Goal: Information Seeking & Learning: Learn about a topic

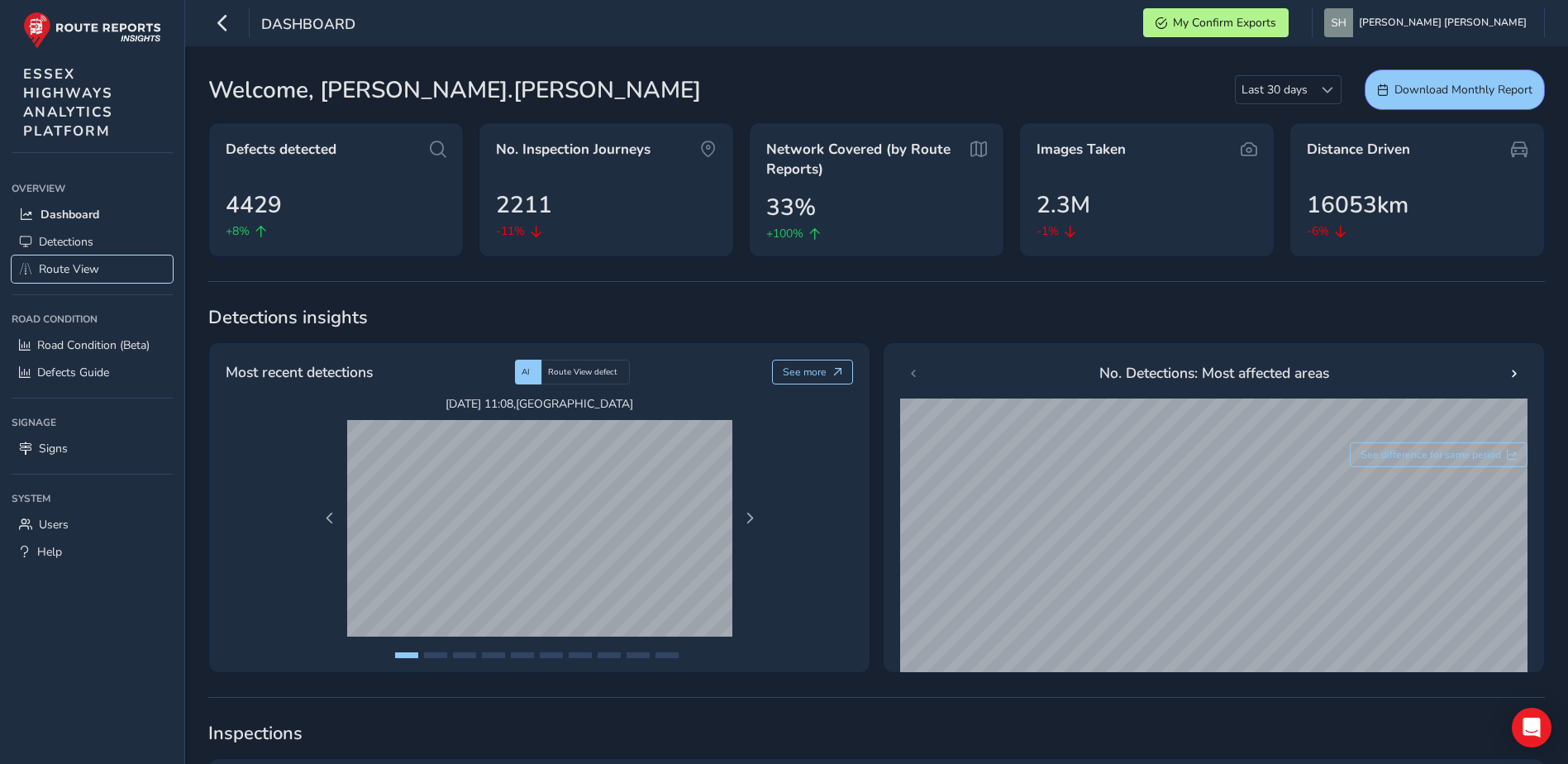
click at [59, 266] on span "Route View" at bounding box center [68, 268] width 60 height 15
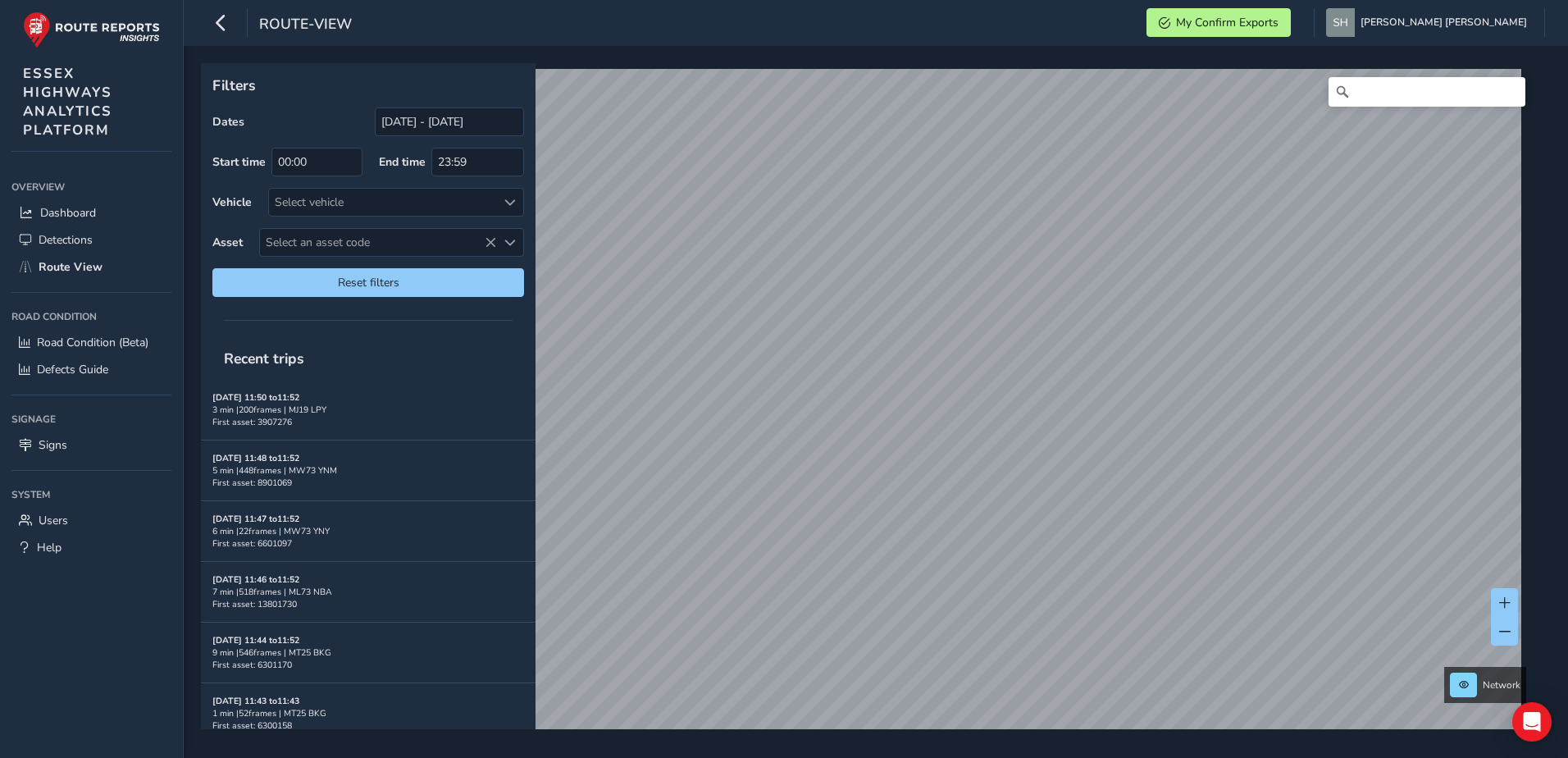
click at [355, 239] on span "Select an asset code" at bounding box center [378, 242] width 236 height 27
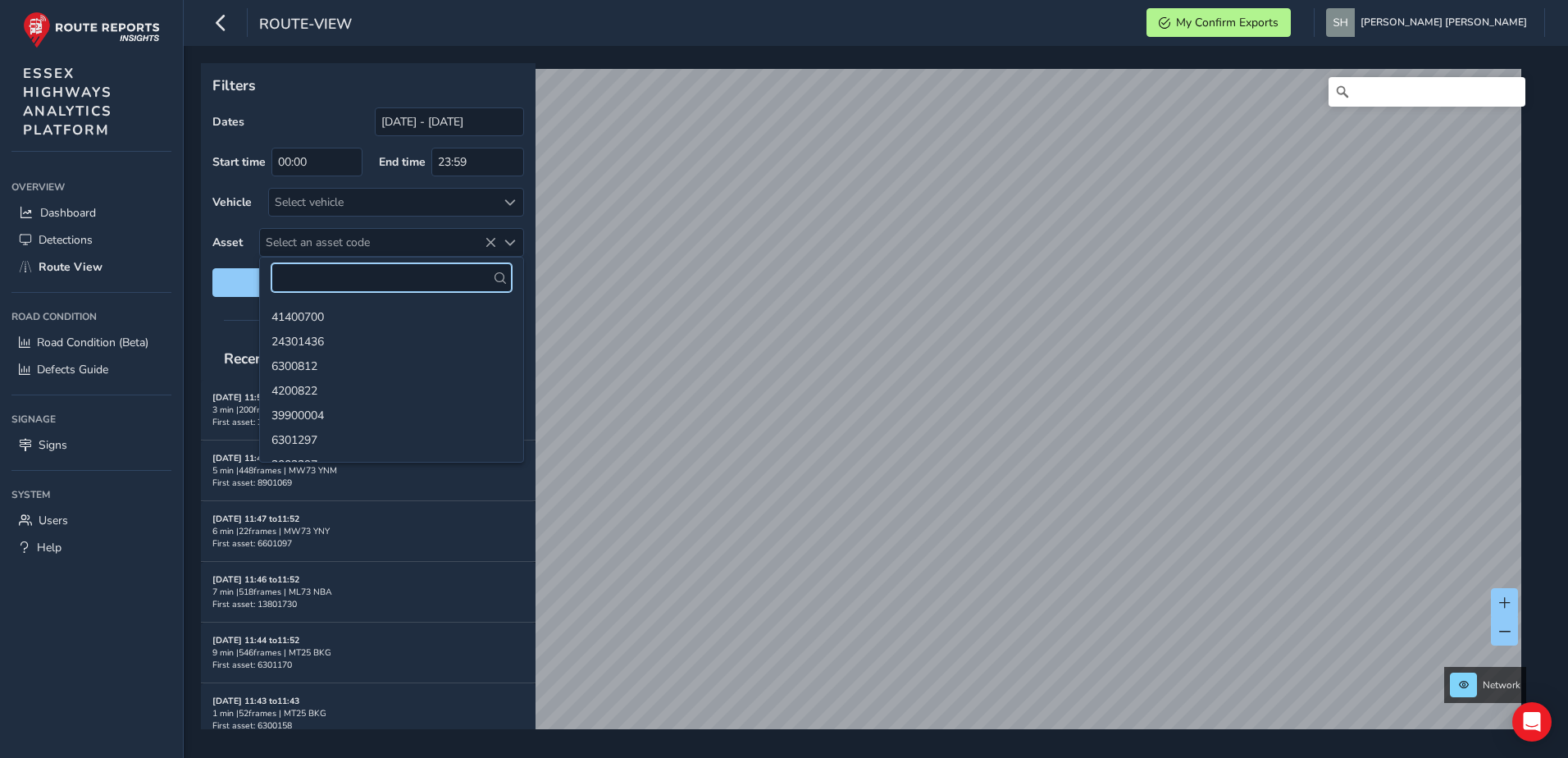
drag, startPoint x: 318, startPoint y: 274, endPoint x: 349, endPoint y: 274, distance: 31.0
click at [318, 274] on input "text" at bounding box center [392, 278] width 240 height 29
click at [315, 159] on input "00:00" at bounding box center [317, 162] width 91 height 29
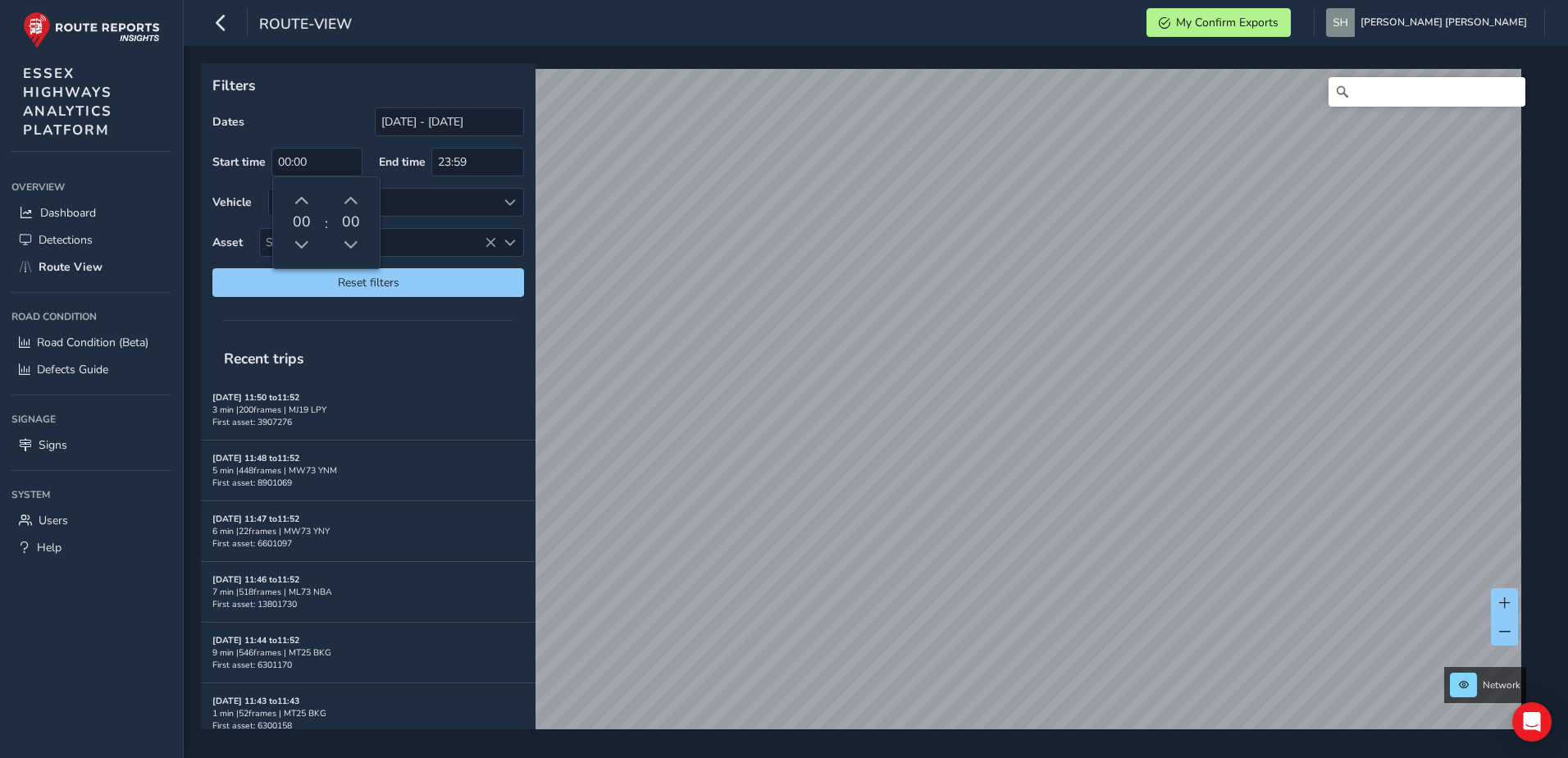
drag, startPoint x: 349, startPoint y: 120, endPoint x: 430, endPoint y: 131, distance: 81.7
click at [350, 120] on div "Dates [DATE] - [DATE]" at bounding box center [368, 122] width 312 height 29
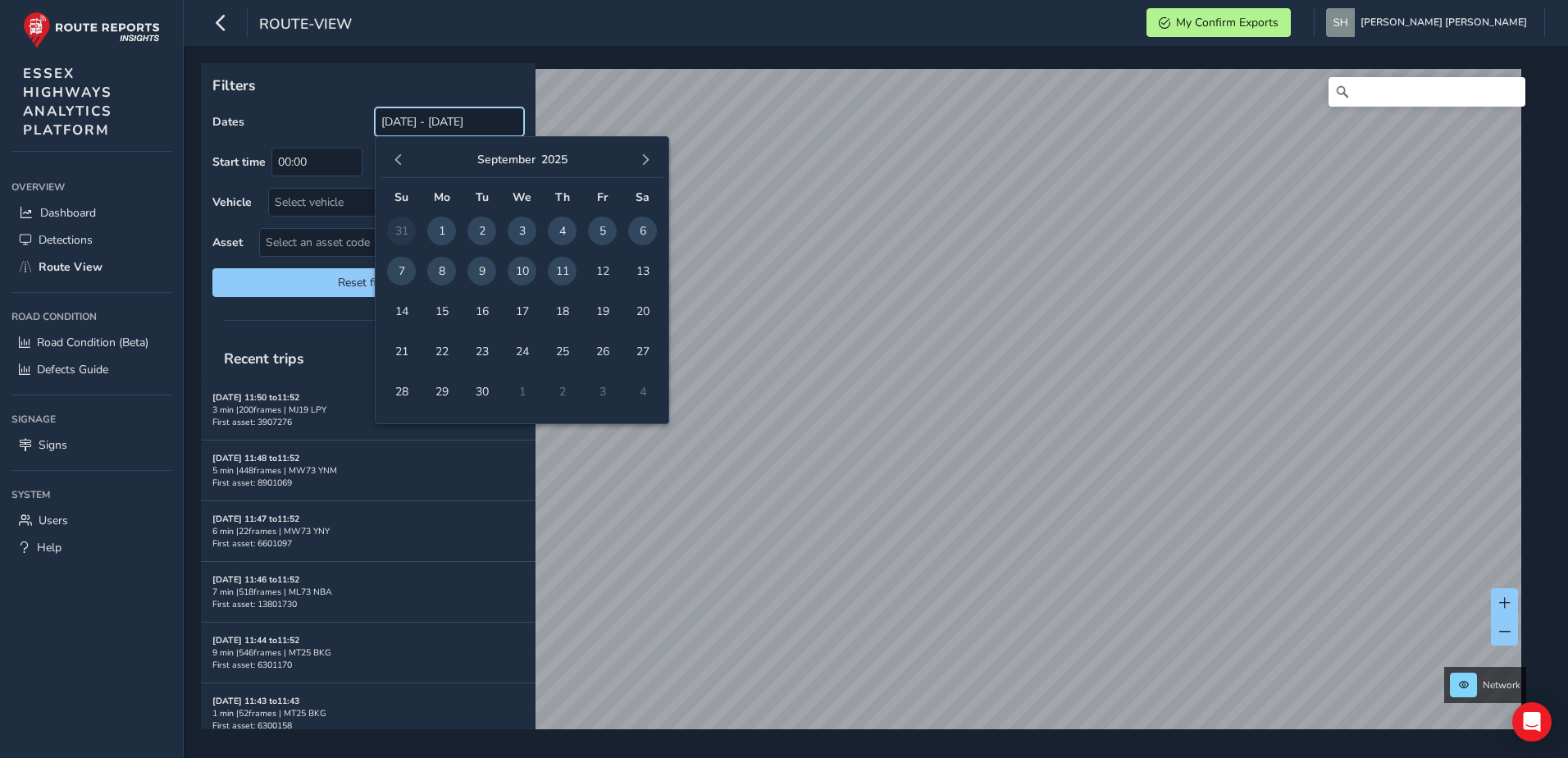
click at [427, 122] on input "[DATE] - [DATE]" at bounding box center [449, 122] width 149 height 29
click at [398, 157] on span "button" at bounding box center [398, 159] width 12 height 12
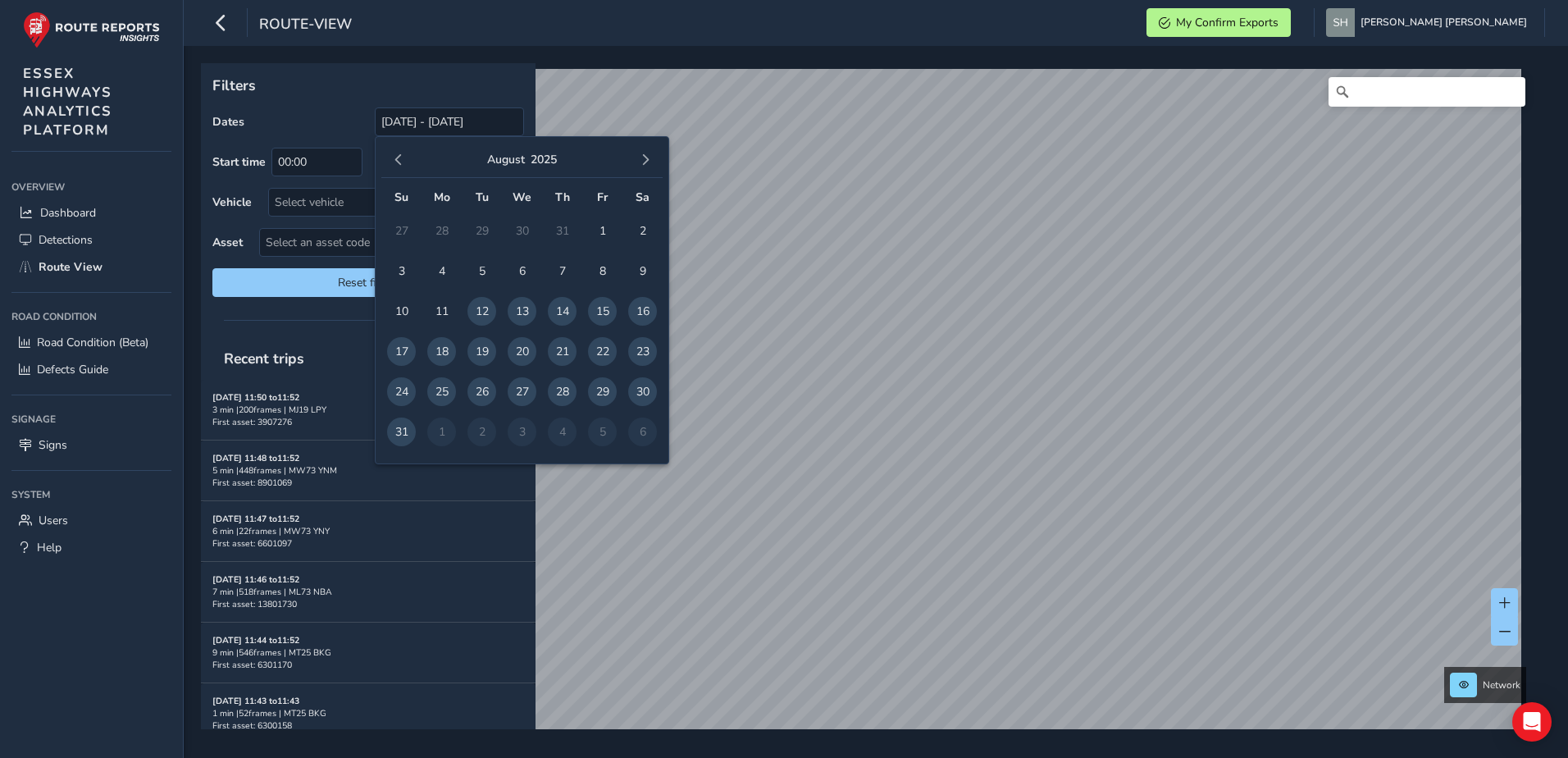
click at [601, 232] on span "1" at bounding box center [603, 231] width 29 height 29
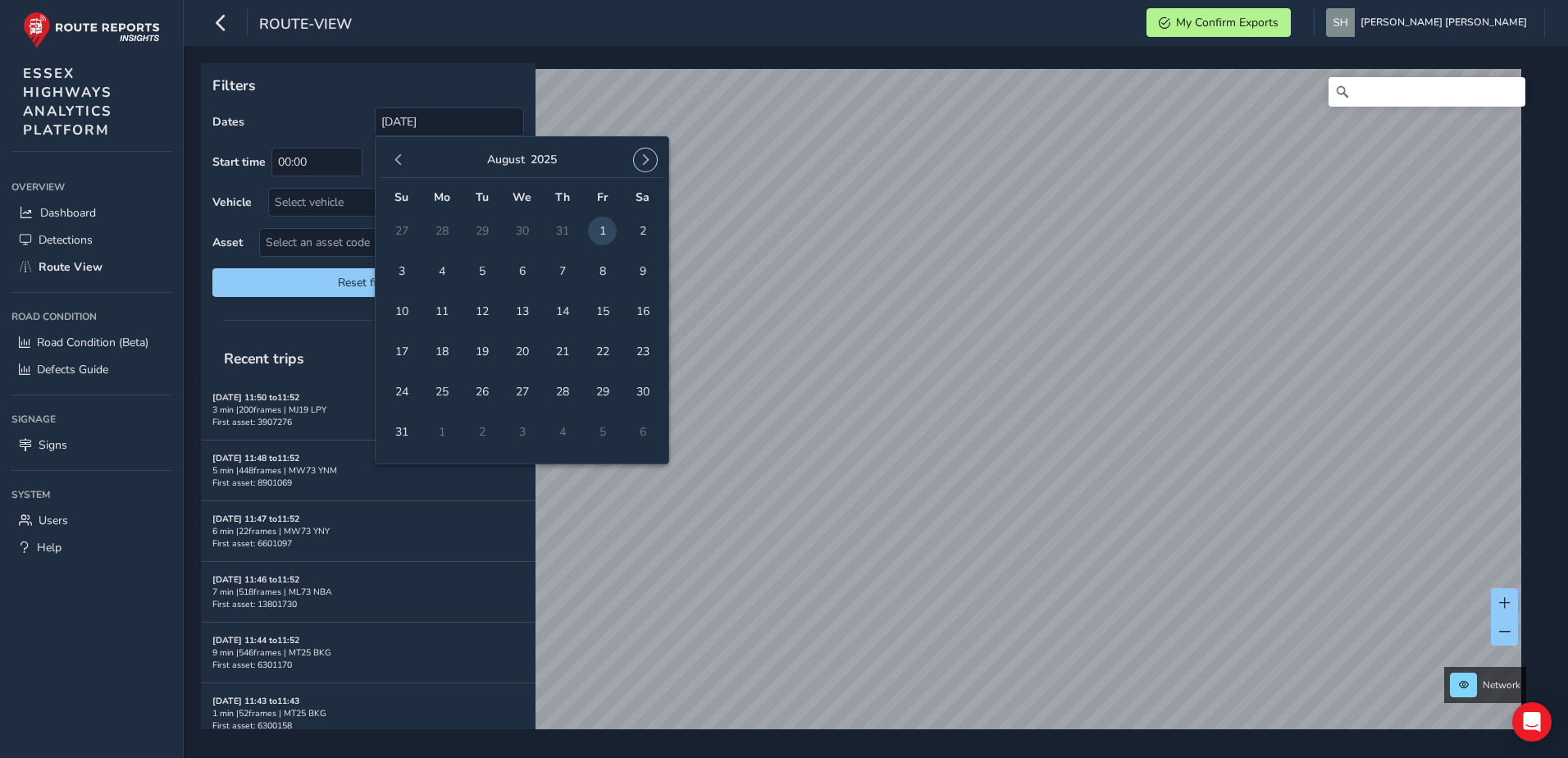
click at [651, 156] on button "button" at bounding box center [645, 160] width 23 height 23
click at [561, 262] on span "11" at bounding box center [562, 271] width 29 height 29
type input "[DATE] - [DATE]"
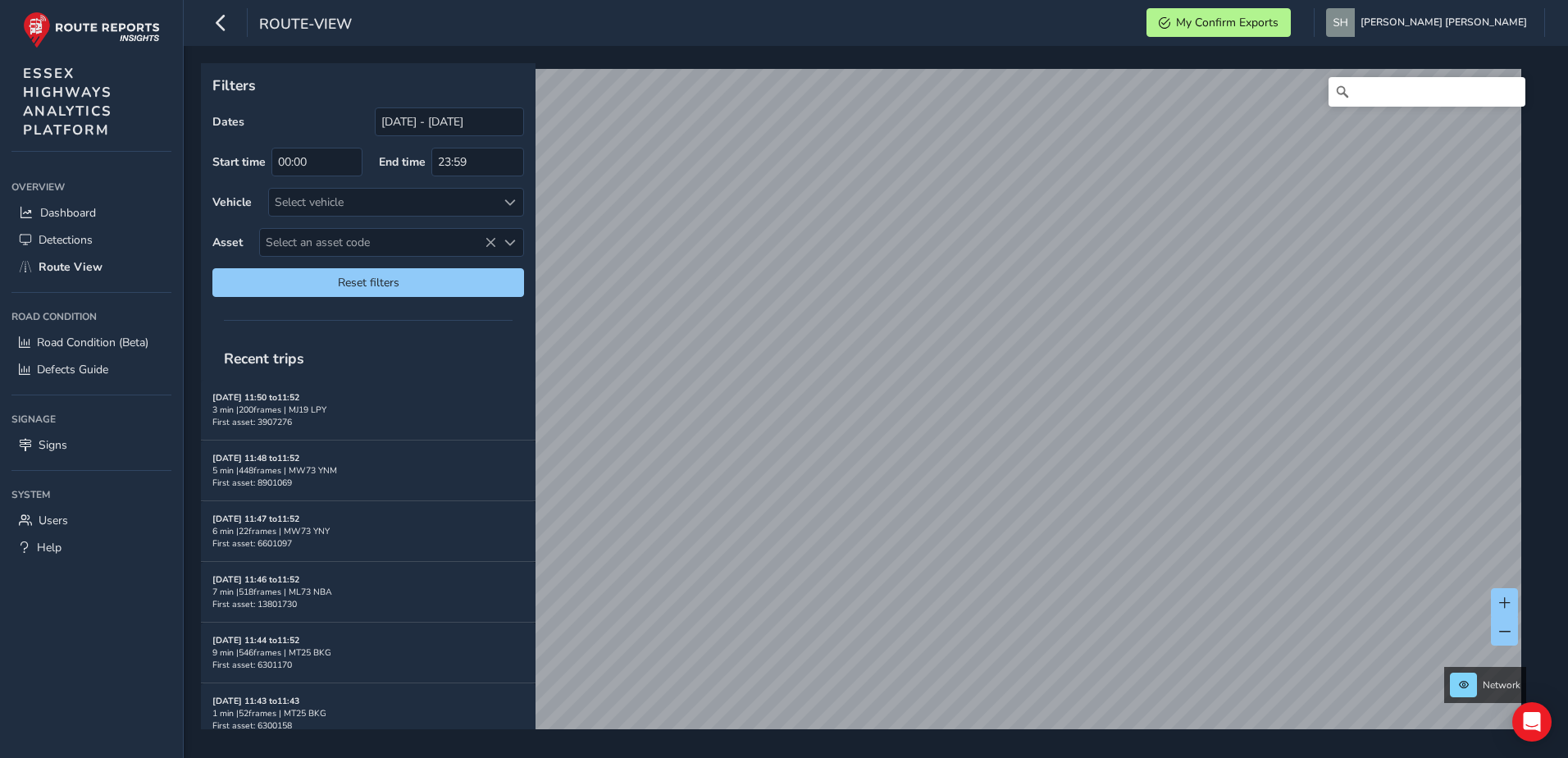
click at [336, 235] on span "Select an asset code" at bounding box center [378, 242] width 236 height 27
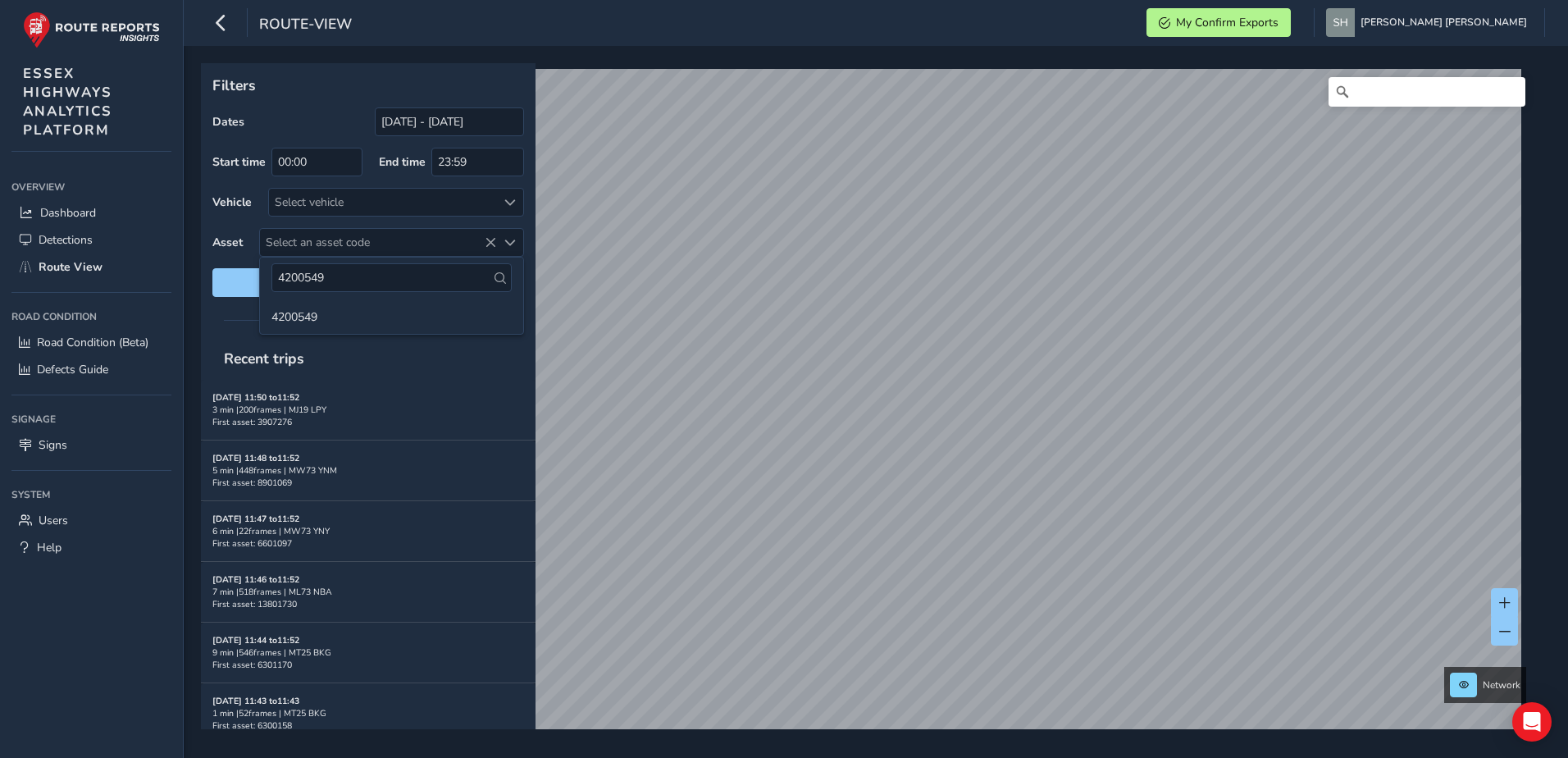
click at [375, 283] on input "4200549" at bounding box center [392, 278] width 240 height 29
type input "4200549"
click at [500, 278] on icon at bounding box center [500, 278] width 12 height 12
click at [330, 313] on li "4200549" at bounding box center [392, 316] width 264 height 25
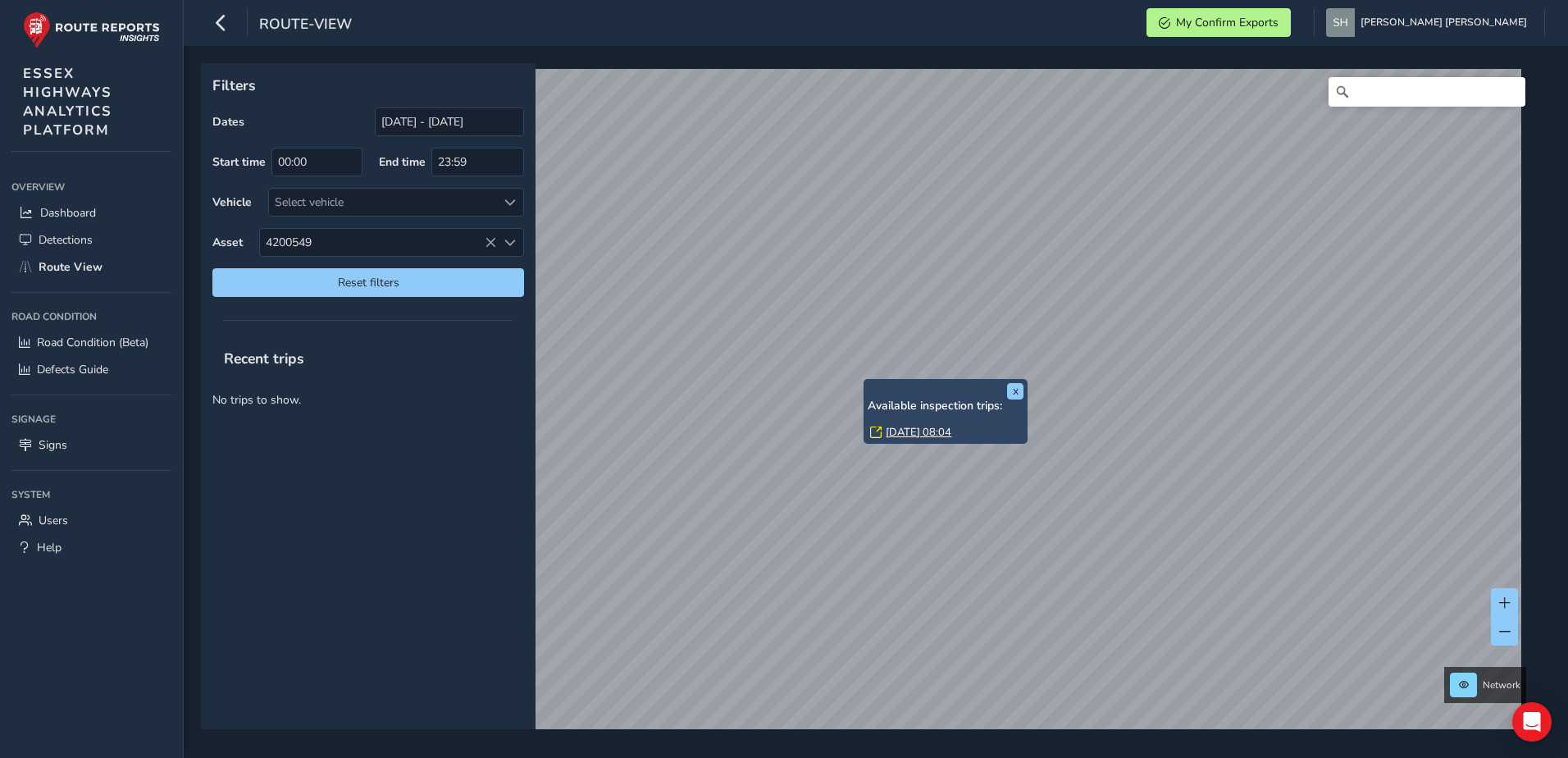
click at [922, 429] on link "[DATE] 08:04" at bounding box center [918, 432] width 65 height 15
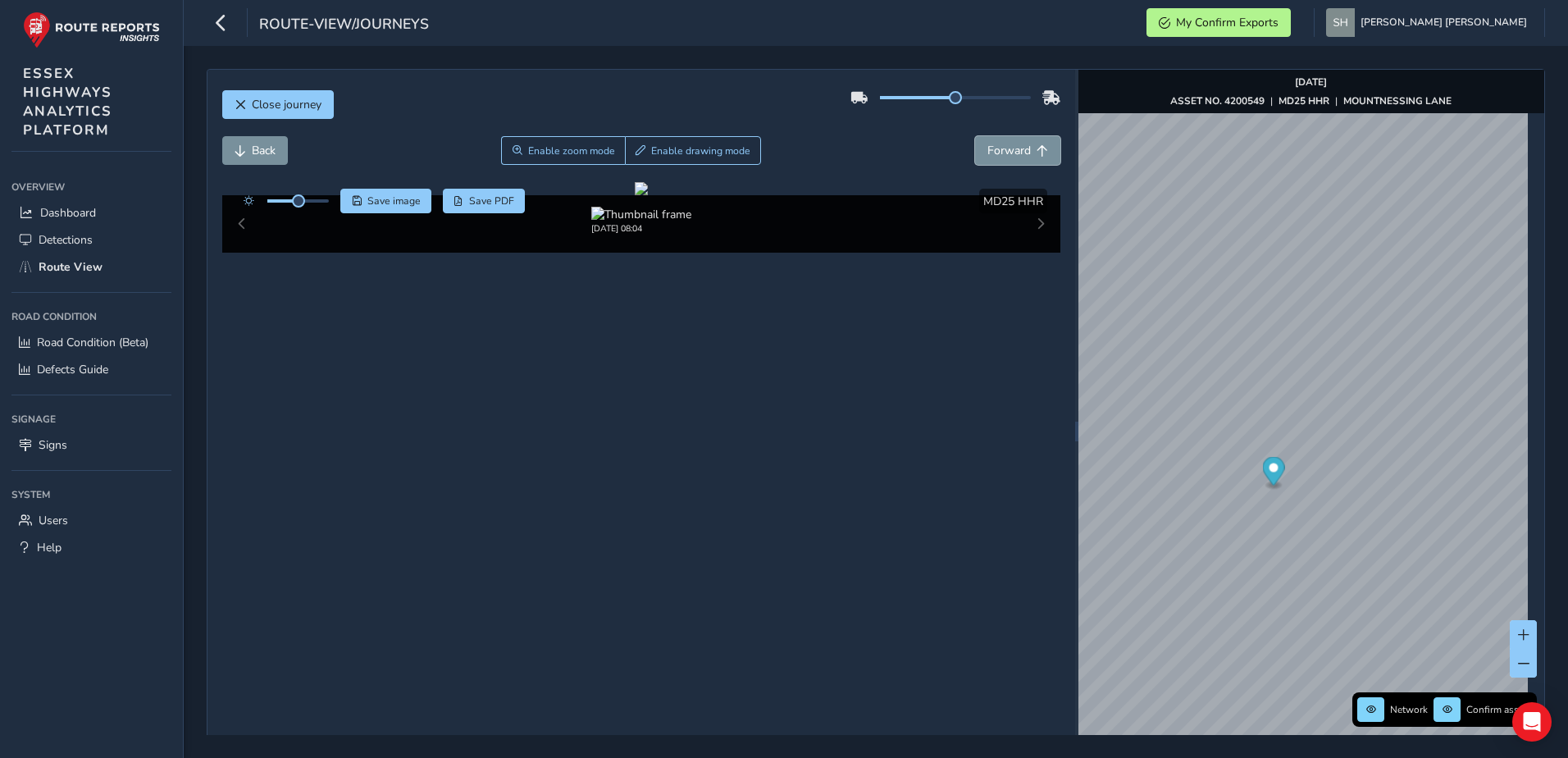
click at [1007, 150] on span "Forward" at bounding box center [1009, 150] width 44 height 15
click at [1006, 151] on span "Forward" at bounding box center [1009, 150] width 44 height 15
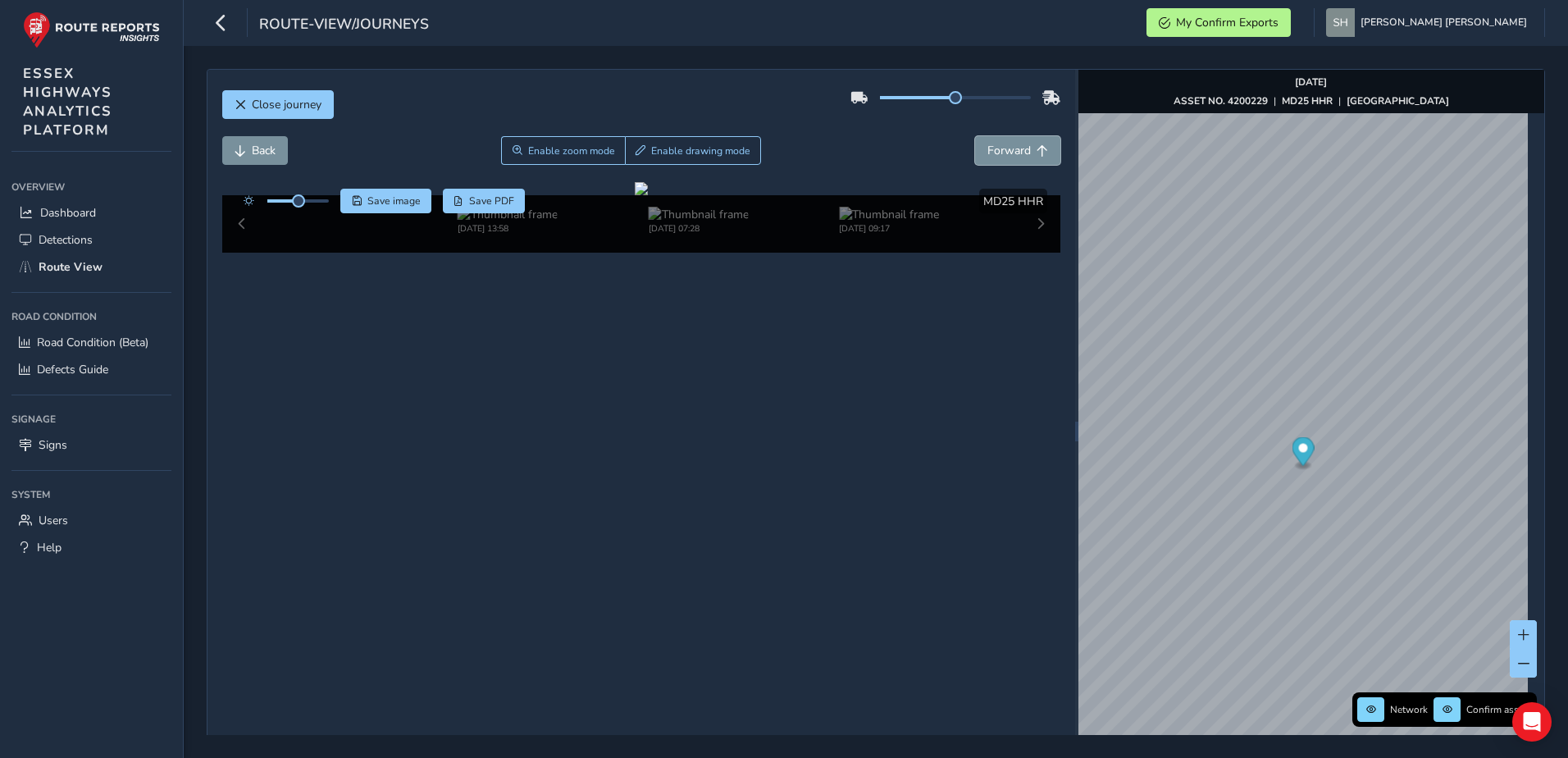
click at [1006, 151] on span "Forward" at bounding box center [1009, 150] width 44 height 15
click at [1005, 153] on span "Forward" at bounding box center [1009, 150] width 44 height 15
click at [1007, 153] on span "Forward" at bounding box center [1009, 150] width 44 height 15
click at [1007, 152] on span "Forward" at bounding box center [1009, 150] width 44 height 15
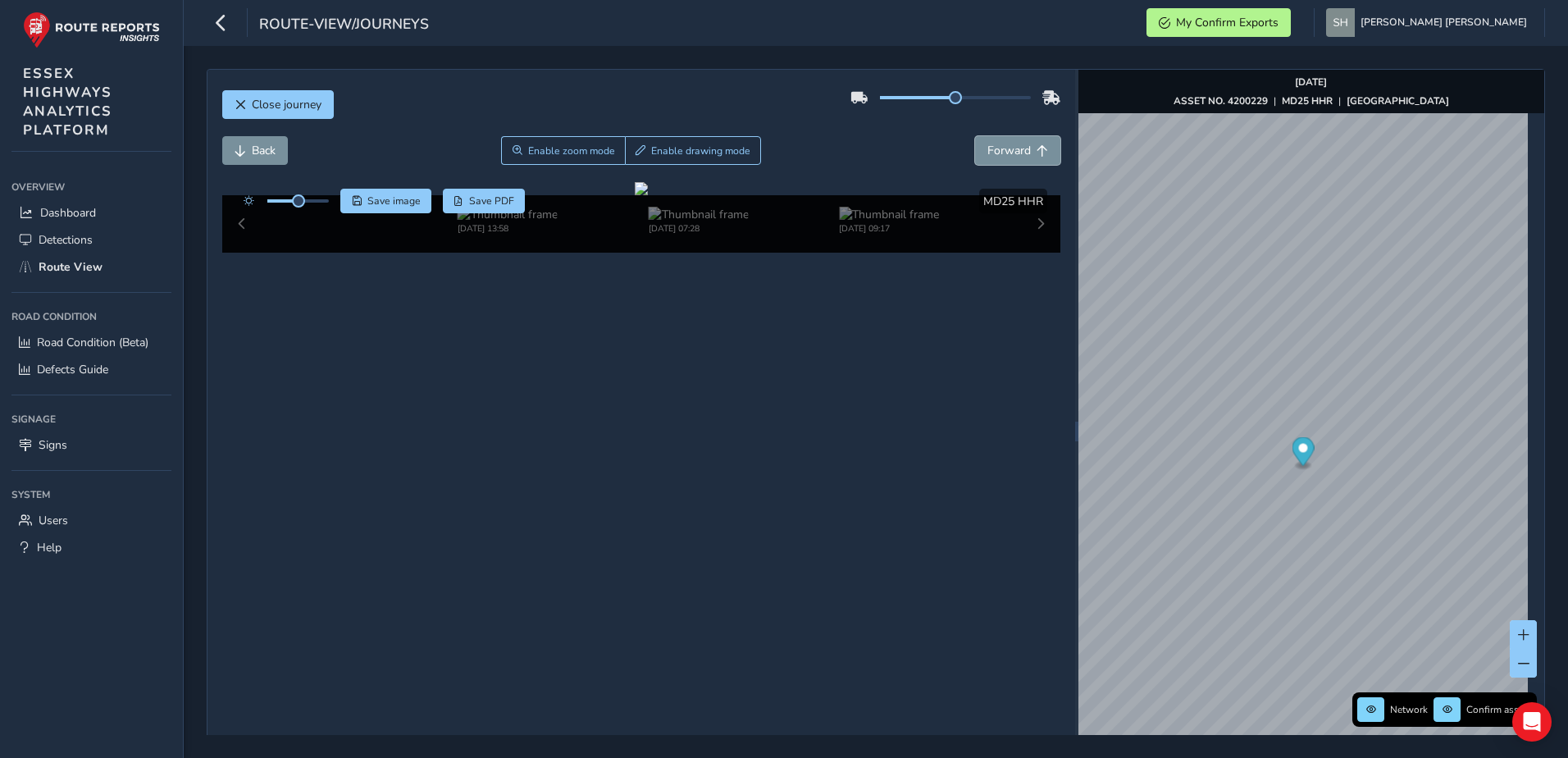
click at [1007, 152] on span "Forward" at bounding box center [1009, 150] width 44 height 15
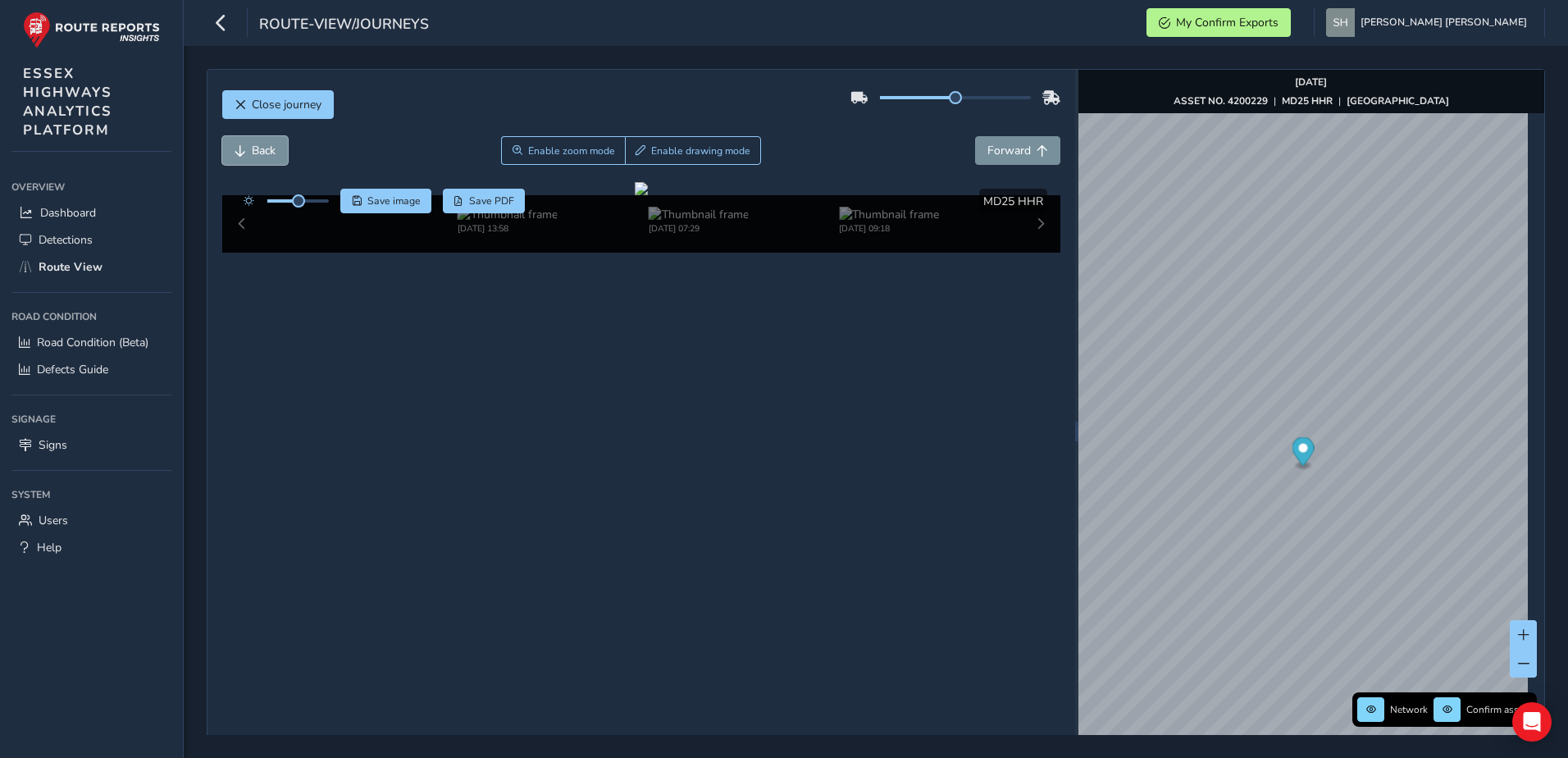
click at [253, 148] on span "Back" at bounding box center [264, 150] width 24 height 15
click at [254, 147] on span "Back" at bounding box center [264, 150] width 24 height 15
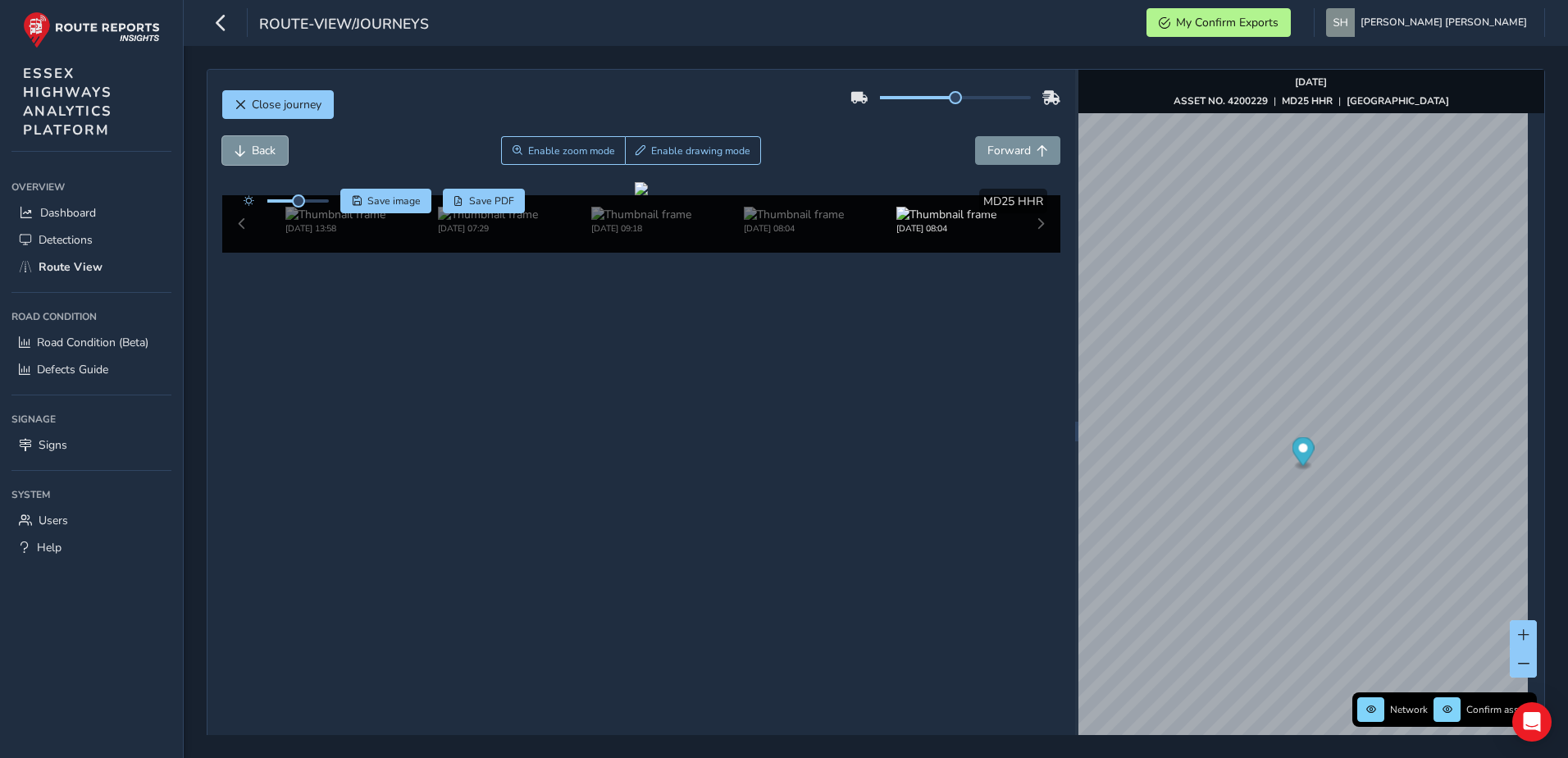
click at [254, 147] on span "Back" at bounding box center [264, 150] width 24 height 15
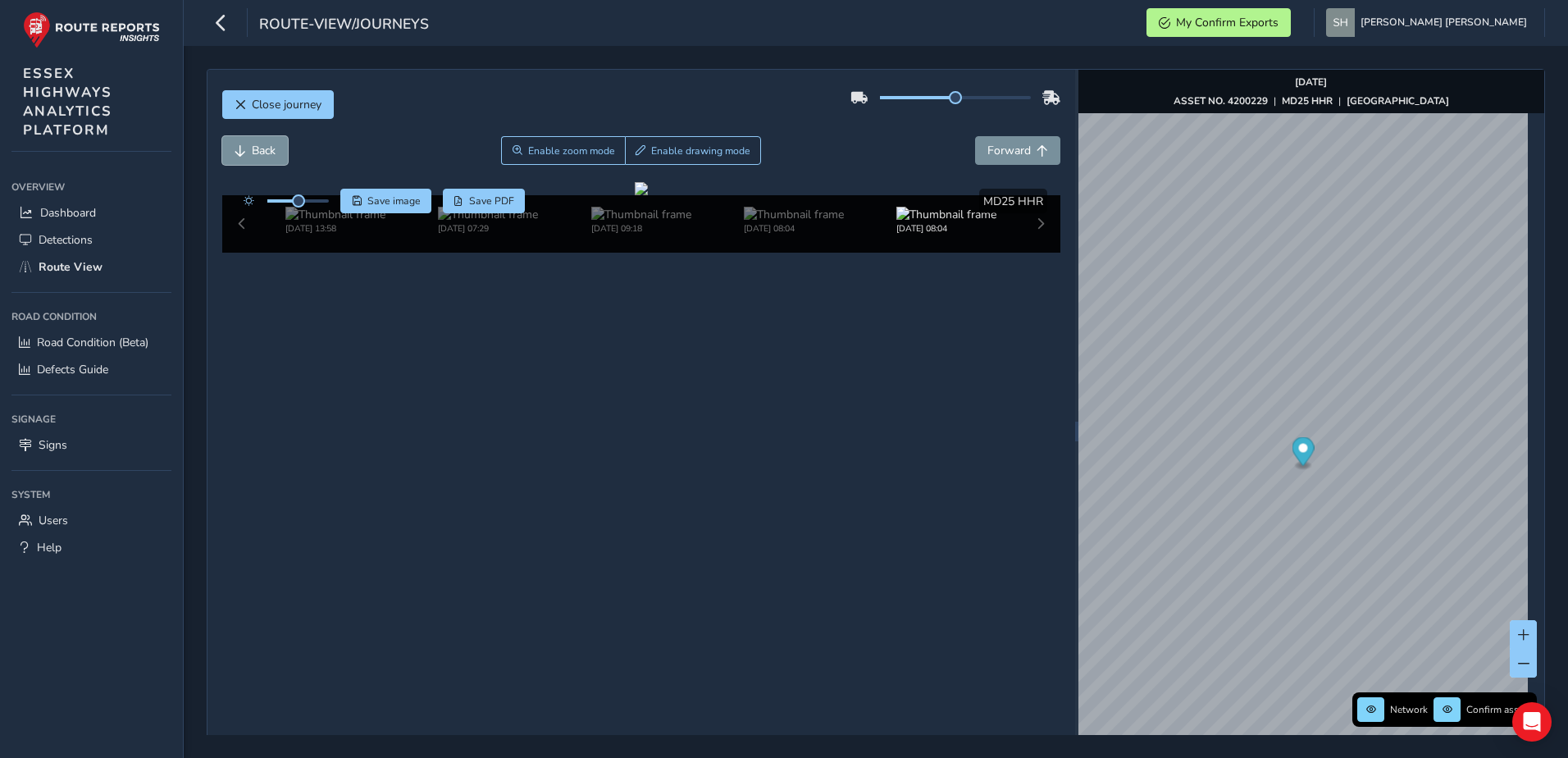
click at [254, 147] on span "Back" at bounding box center [264, 150] width 24 height 15
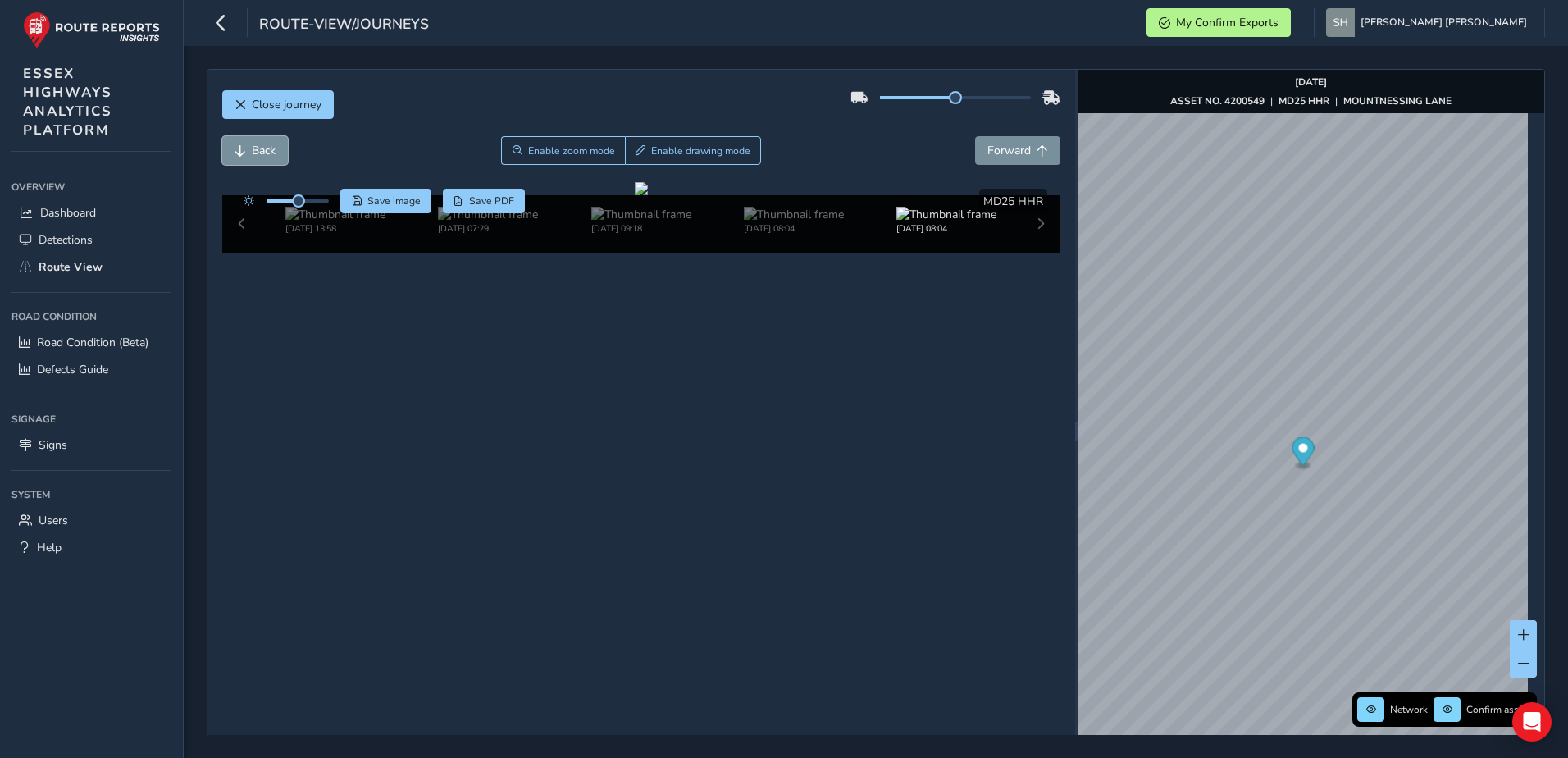
click at [254, 147] on span "Back" at bounding box center [264, 150] width 24 height 15
click at [254, 148] on span "Back" at bounding box center [264, 150] width 24 height 15
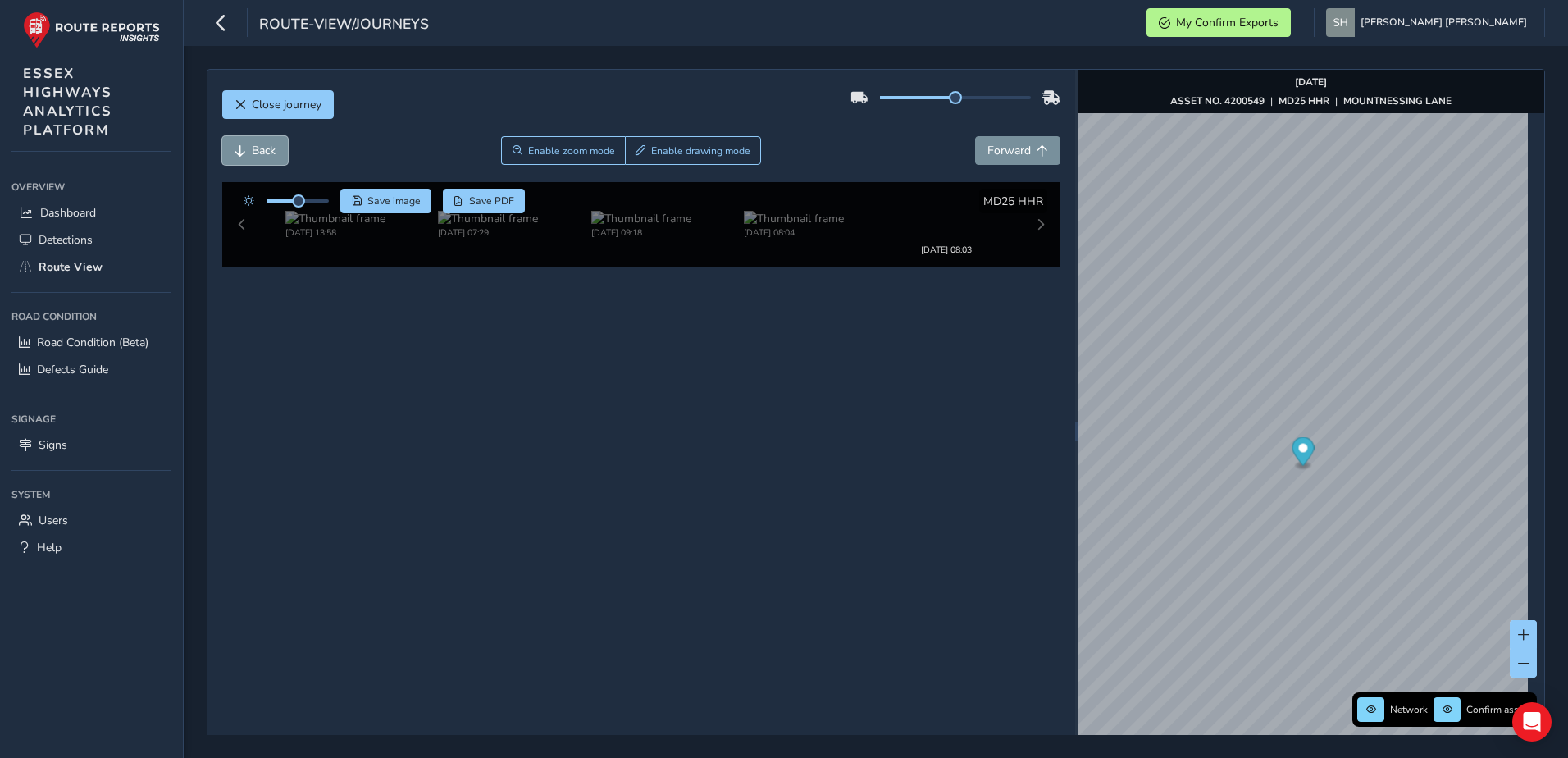
click at [254, 149] on span "Back" at bounding box center [264, 150] width 24 height 15
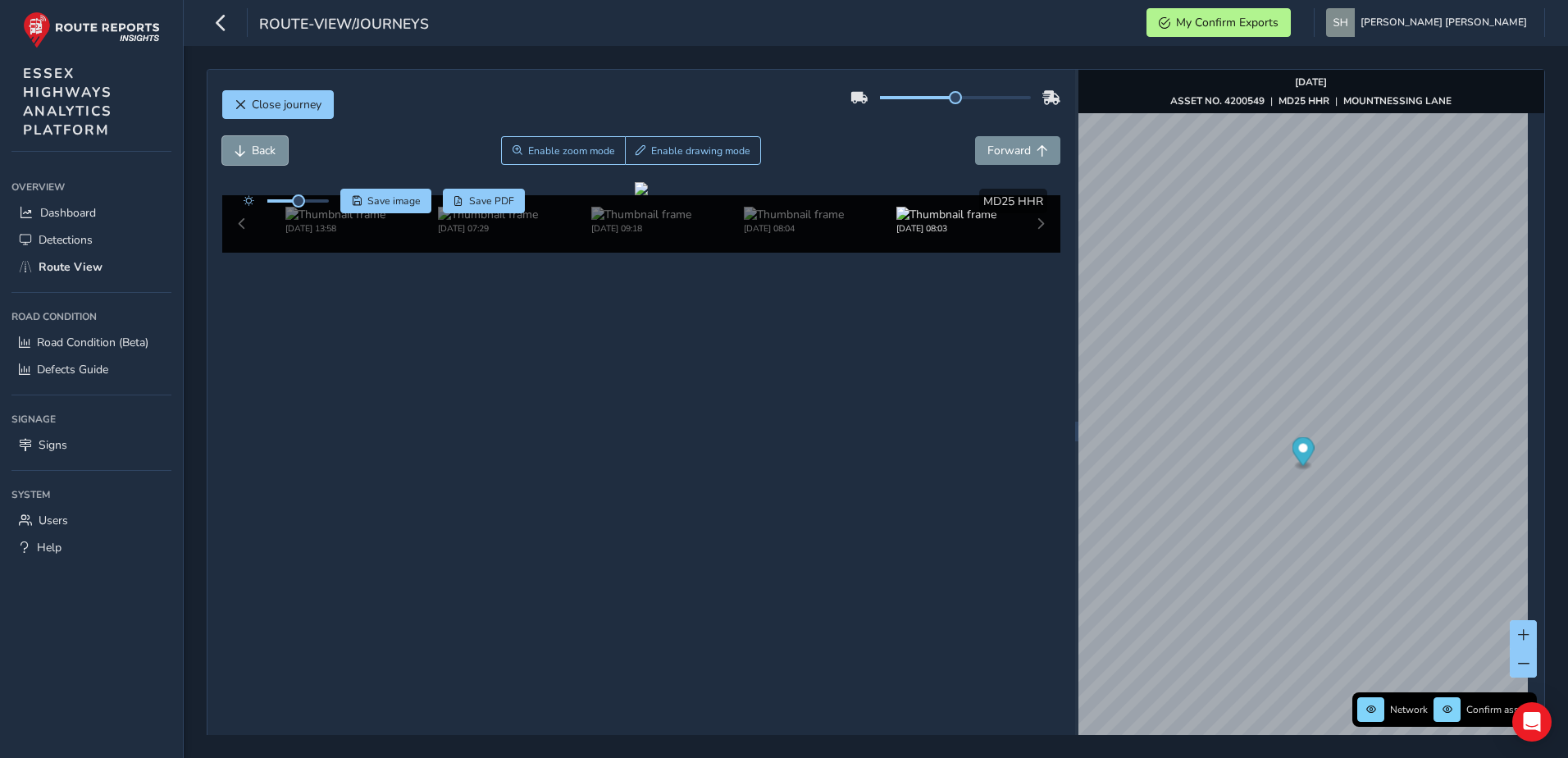
click at [254, 149] on span "Back" at bounding box center [264, 150] width 24 height 15
click at [253, 149] on span "Back" at bounding box center [264, 150] width 24 height 15
click at [253, 150] on span "Back" at bounding box center [264, 150] width 24 height 15
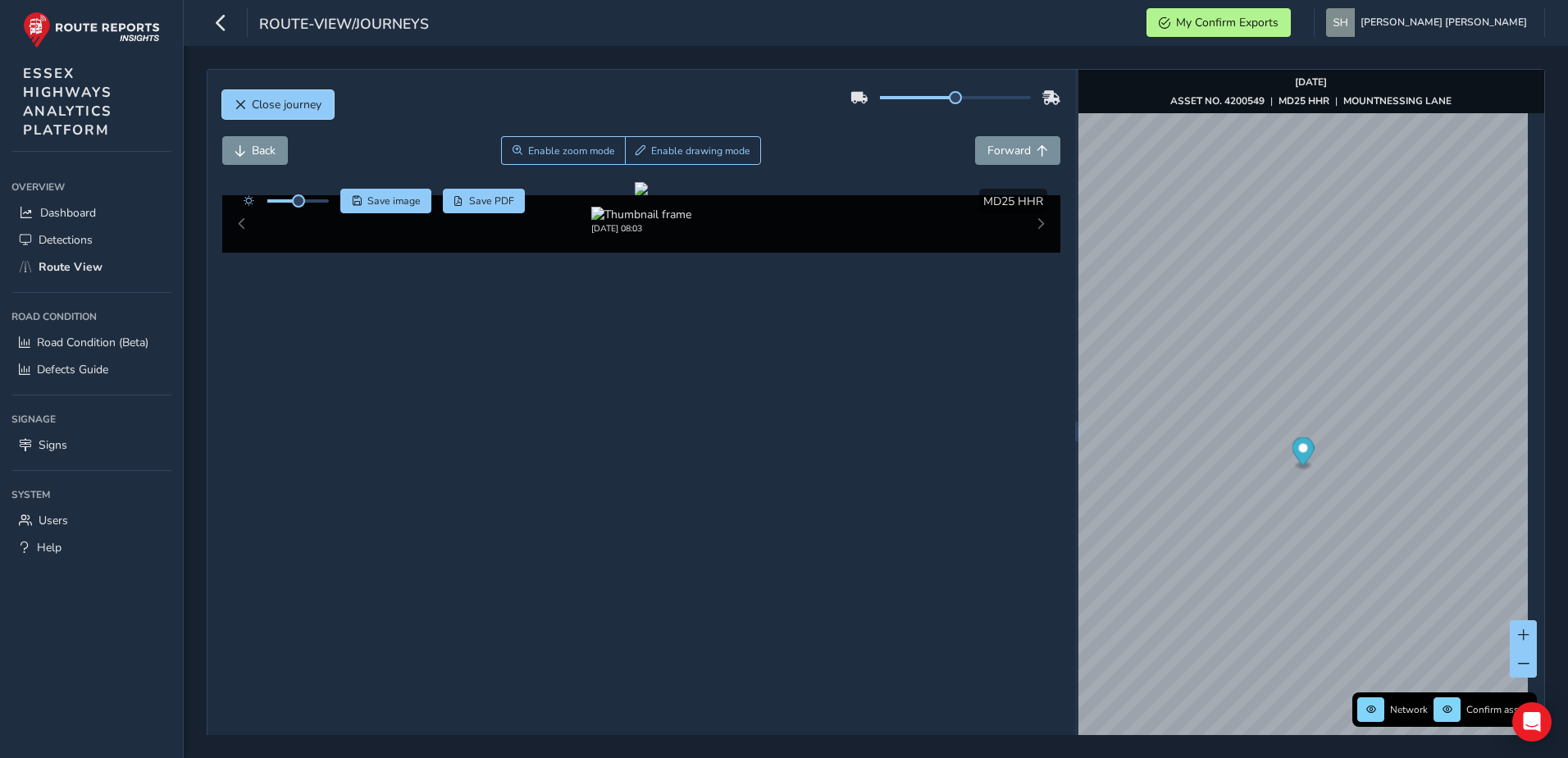
click at [231, 99] on button "Close journey" at bounding box center [278, 105] width 112 height 29
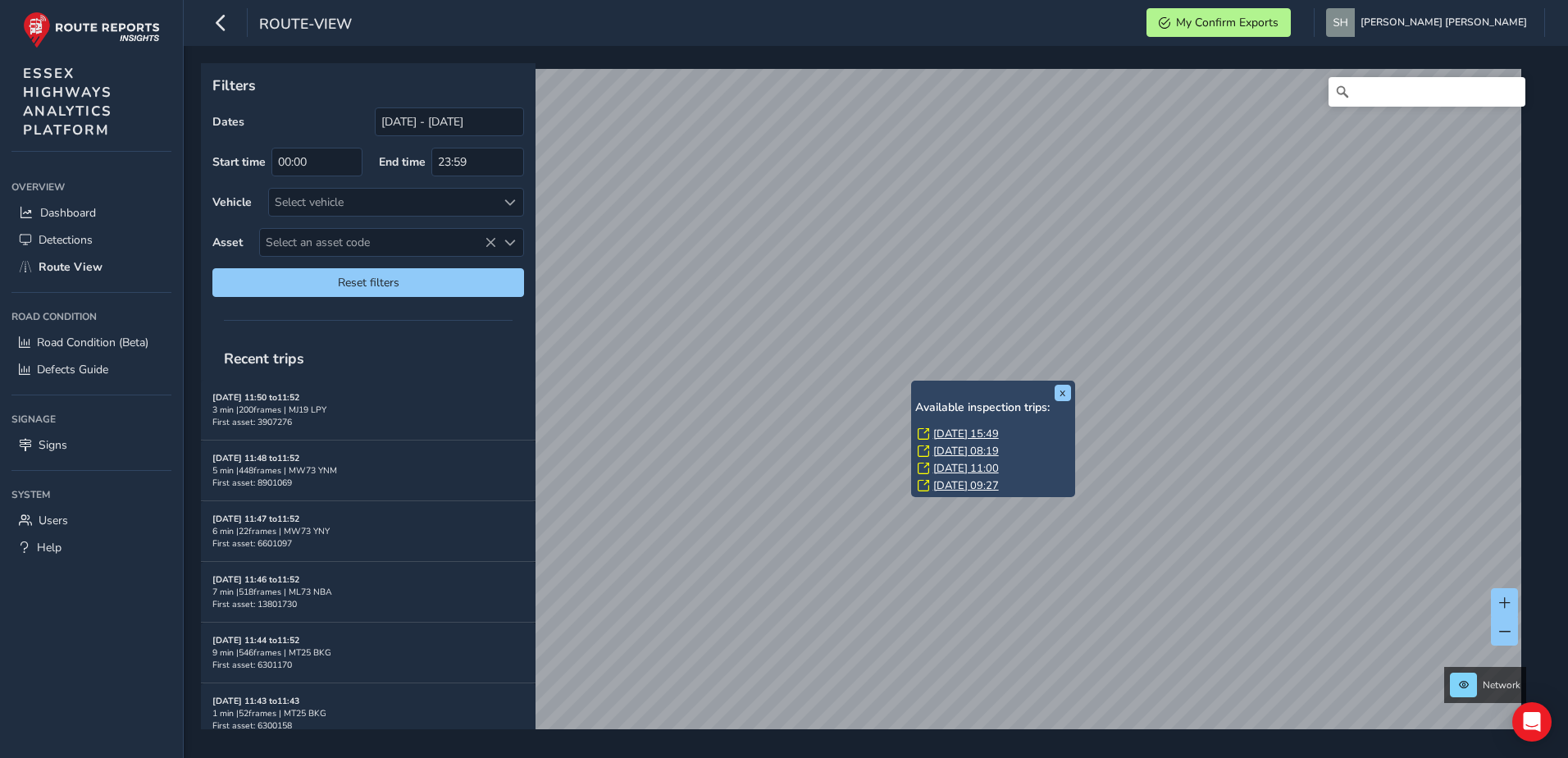
click at [522, 341] on div "x Available inspection trips: [DATE] 15:49 [DATE] 08:19 [DATE] 11:00 [DATE] 09:…" at bounding box center [870, 396] width 1338 height 666
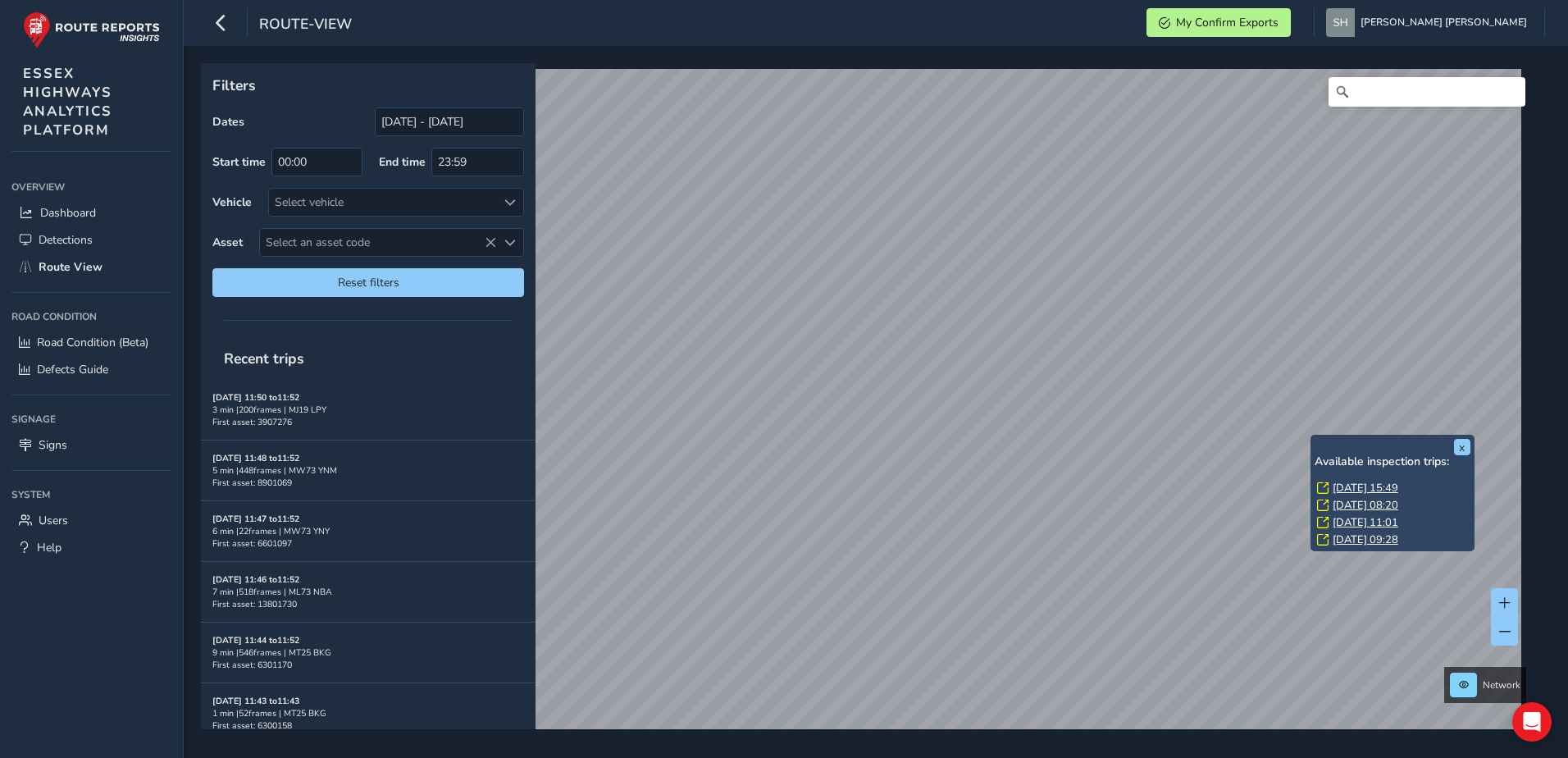
click at [1347, 537] on link "[DATE] 09:28" at bounding box center [1365, 539] width 65 height 15
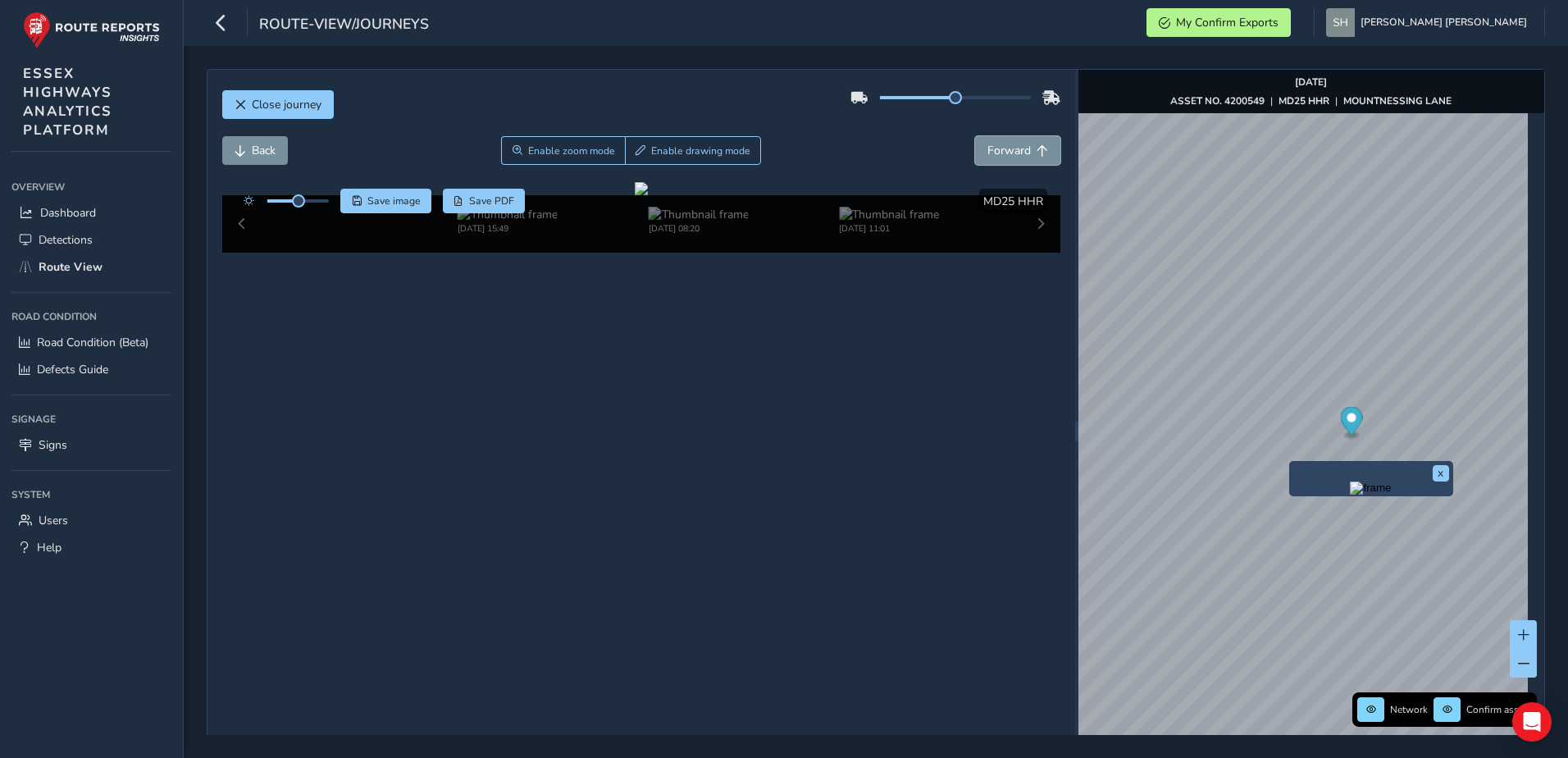
click at [1004, 151] on span "Forward" at bounding box center [1009, 150] width 44 height 15
